Goal: Information Seeking & Learning: Learn about a topic

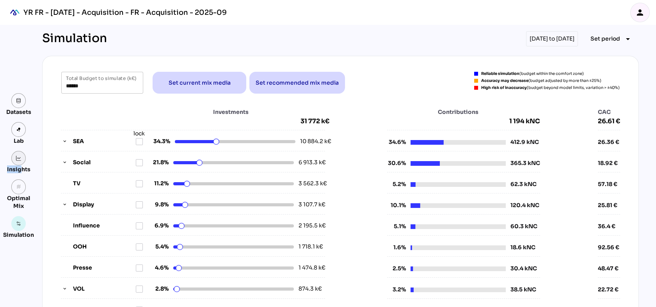
drag, startPoint x: 21, startPoint y: 168, endPoint x: 20, endPoint y: 154, distance: 13.3
click at [20, 154] on div "Insights" at bounding box center [18, 162] width 31 height 23
drag, startPoint x: 20, startPoint y: 154, endPoint x: 19, endPoint y: 146, distance: 8.2
click at [19, 146] on div "Datasets Lab Insights grain Optimal Mix Simulation" at bounding box center [18, 166] width 31 height 146
click at [18, 163] on link at bounding box center [18, 158] width 15 height 15
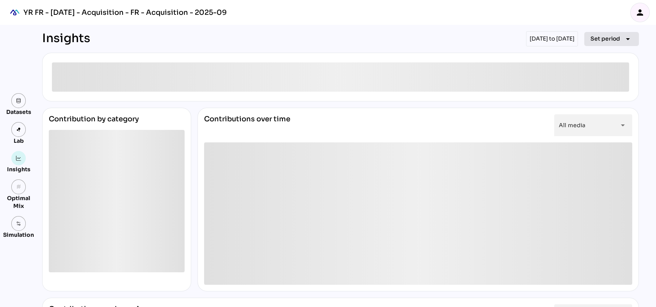
click at [611, 35] on span "Set period" at bounding box center [605, 38] width 30 height 9
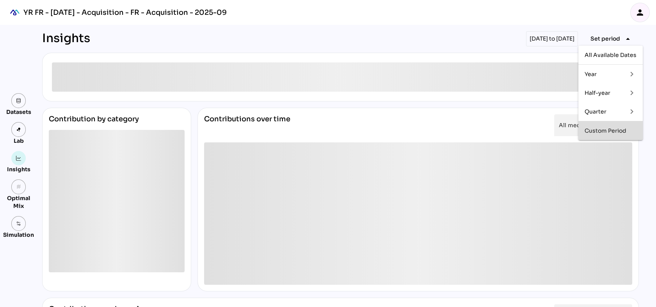
click at [602, 128] on div "Custom Period" at bounding box center [610, 131] width 52 height 7
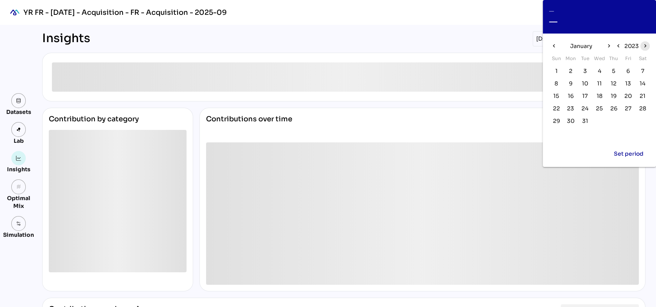
click at [645, 42] on span "chevron_right" at bounding box center [644, 45] width 9 height 9
click at [609, 46] on icon "chevron_right" at bounding box center [608, 46] width 7 height 7
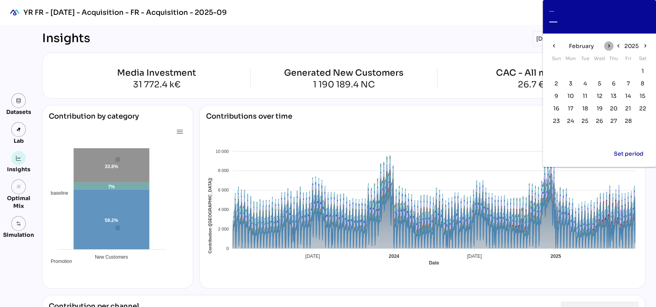
click at [609, 46] on icon "chevron_right" at bounding box center [608, 46] width 7 height 7
click at [571, 81] on span "7" at bounding box center [570, 83] width 3 height 9
click at [610, 41] on span "chevron_right" at bounding box center [608, 45] width 9 height 9
click at [558, 82] on span "4" at bounding box center [556, 83] width 9 height 9
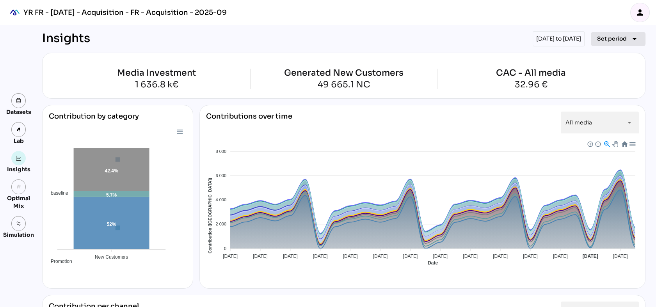
click at [615, 35] on span "Set period" at bounding box center [612, 38] width 30 height 9
click at [644, 16] on icon "person" at bounding box center [639, 12] width 9 height 9
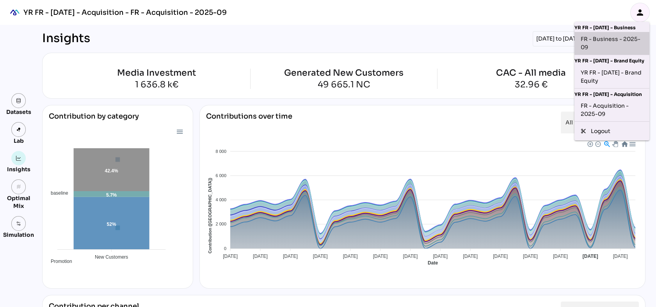
click at [616, 46] on div "FR - Business - 2025-09" at bounding box center [611, 43] width 62 height 16
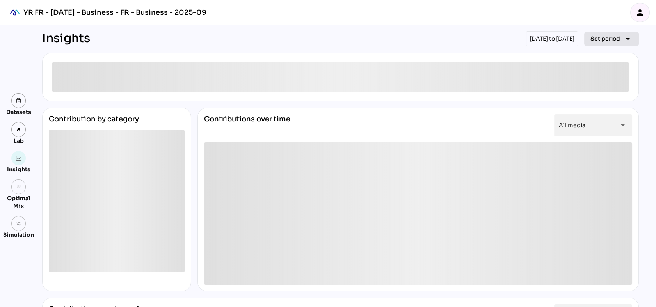
click at [604, 41] on span "Set period" at bounding box center [605, 38] width 30 height 9
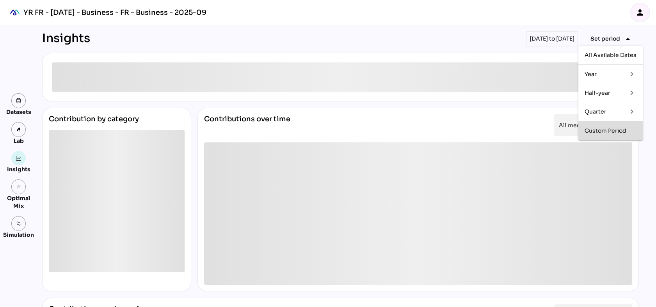
click at [604, 130] on div "Custom Period" at bounding box center [610, 131] width 52 height 7
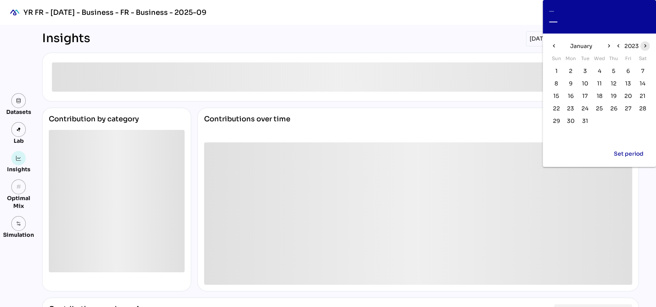
click at [646, 46] on icon "chevron_right" at bounding box center [644, 46] width 7 height 7
click at [610, 47] on icon "chevron_right" at bounding box center [608, 46] width 7 height 7
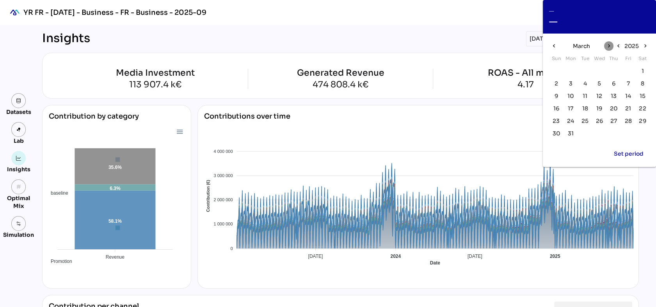
click at [610, 47] on icon "chevron_right" at bounding box center [608, 46] width 7 height 7
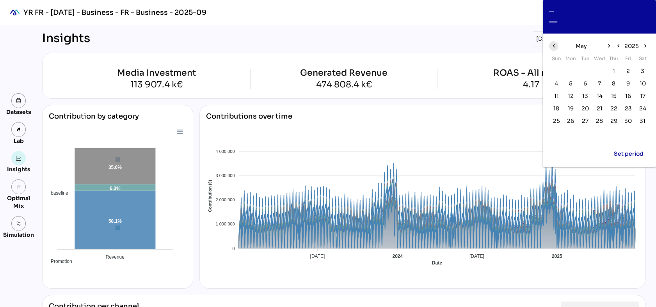
click at [552, 44] on icon "chevron_left" at bounding box center [553, 46] width 7 height 7
click at [570, 84] on span "7" at bounding box center [570, 83] width 3 height 9
click at [610, 42] on span "chevron_right" at bounding box center [608, 45] width 9 height 9
click at [555, 84] on span "4" at bounding box center [556, 83] width 4 height 9
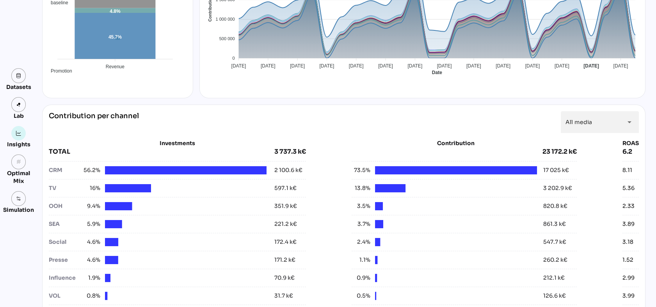
scroll to position [188, 0]
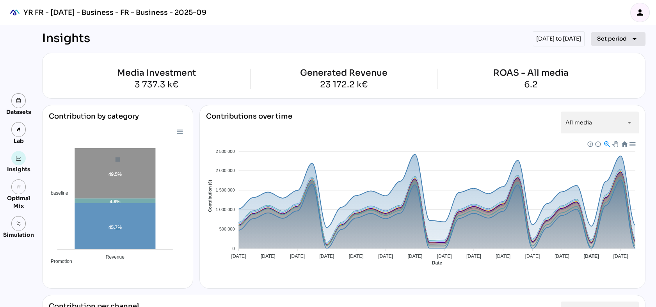
click at [600, 44] on button "Set period arrow_drop_down" at bounding box center [618, 39] width 55 height 14
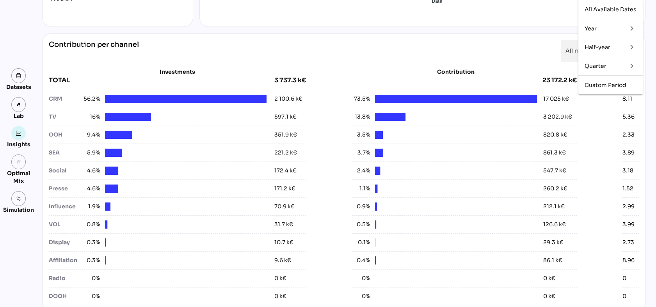
scroll to position [243, 0]
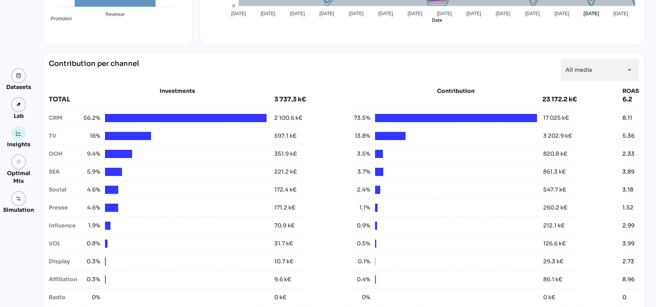
click at [645, 145] on div "Insights [DATE] to [DATE] Set period arrow_drop_down Media Investment 3 737.3 k…" at bounding box center [340, 286] width 609 height 1009
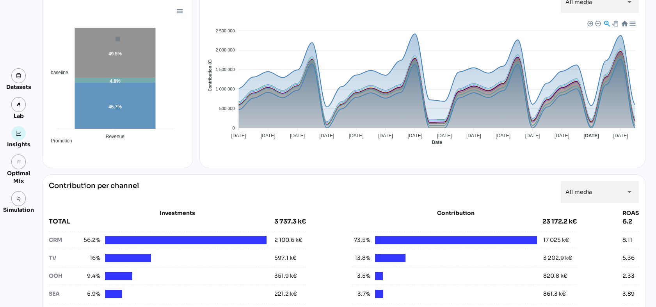
scroll to position [0, 0]
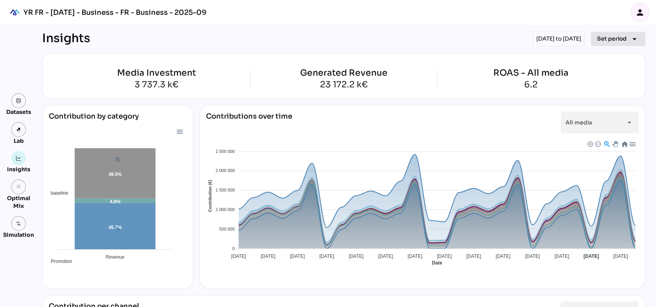
click at [619, 32] on button "Set period arrow_drop_down" at bounding box center [618, 39] width 55 height 14
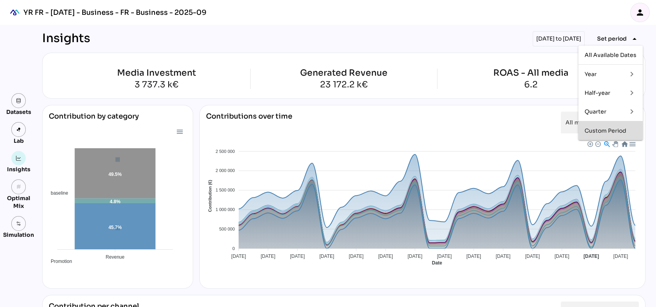
click at [614, 130] on div "Custom Period" at bounding box center [610, 131] width 52 height 7
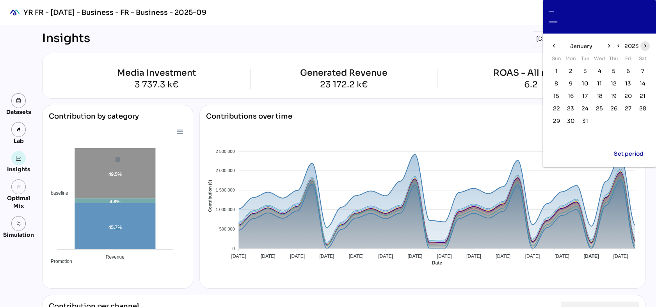
click at [642, 45] on icon "chevron_right" at bounding box center [644, 46] width 7 height 7
click at [605, 43] on icon "chevron_right" at bounding box center [608, 46] width 7 height 7
click at [571, 108] on span "17" at bounding box center [570, 108] width 5 height 9
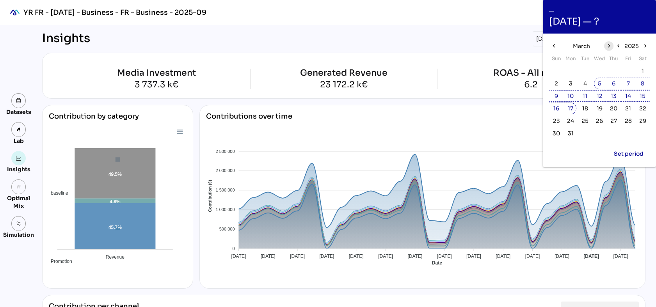
click at [609, 45] on icon "chevron_right" at bounding box center [608, 46] width 7 height 7
click at [557, 80] on span "6" at bounding box center [556, 83] width 4 height 9
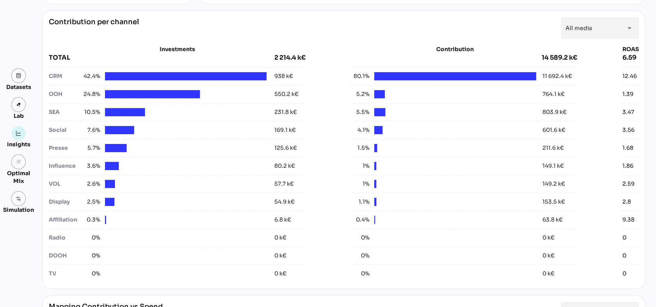
scroll to position [107, 0]
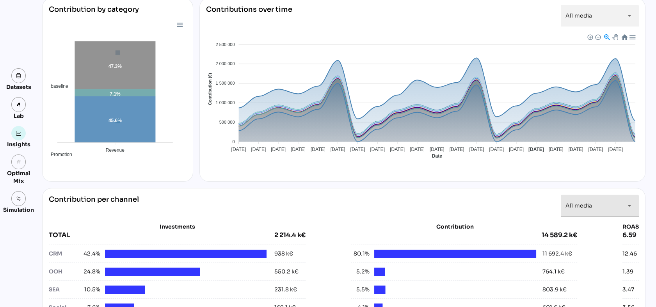
click at [600, 210] on div "All media *********" at bounding box center [592, 206] width 55 height 22
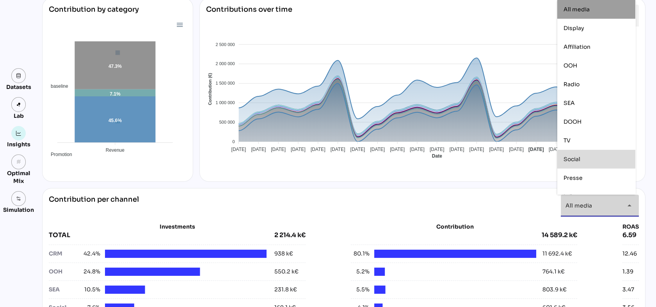
click at [586, 162] on div "Social" at bounding box center [596, 159] width 66 height 7
type input "******"
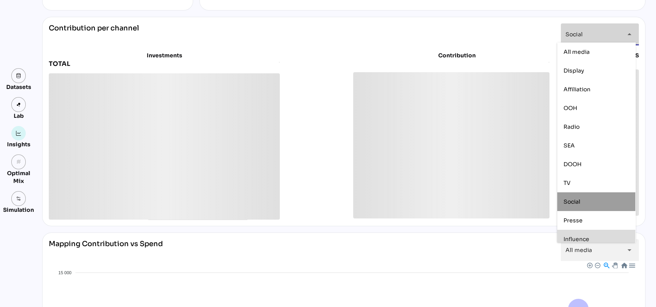
scroll to position [280, 0]
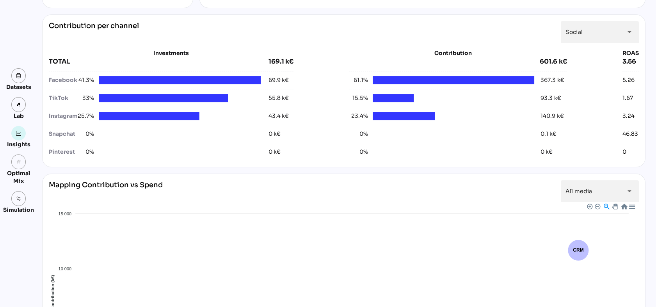
click at [293, 178] on div "Mapping Contribution vs Spend All media ********* arrow_drop_down Display Affil…" at bounding box center [343, 297] width 603 height 246
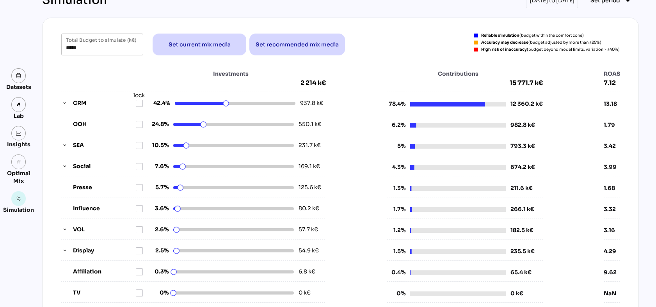
scroll to position [38, 0]
click at [21, 128] on link at bounding box center [18, 133] width 15 height 15
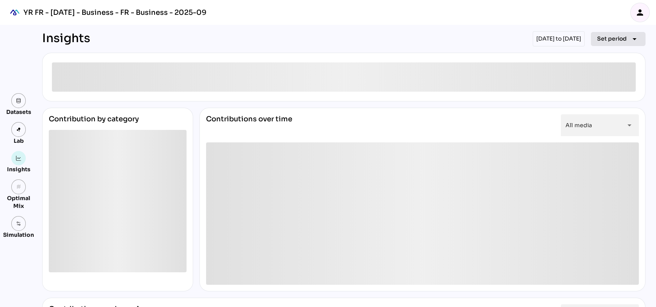
click at [610, 37] on span "Set period" at bounding box center [612, 38] width 30 height 9
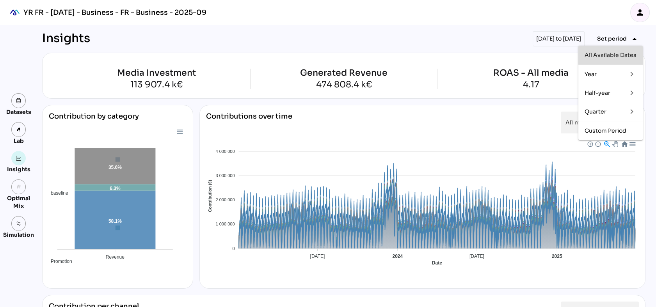
click at [611, 57] on div "All Available Dates" at bounding box center [610, 55] width 52 height 7
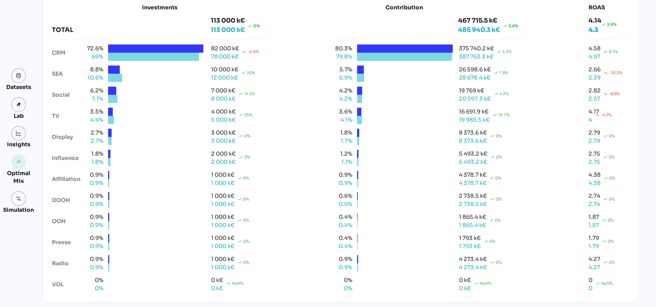
scroll to position [87, 0]
